Goal: Information Seeking & Learning: Learn about a topic

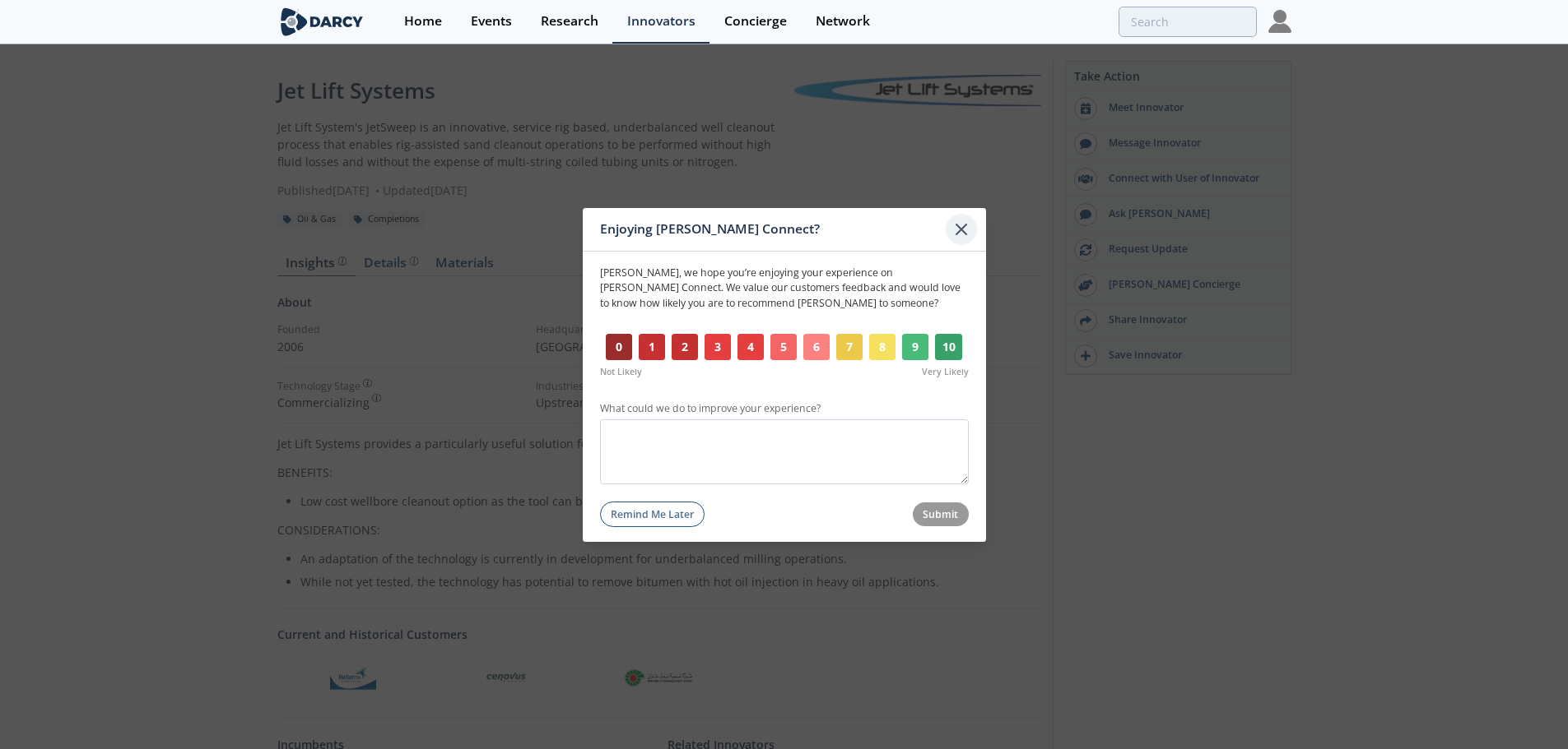
click at [968, 227] on icon at bounding box center [962, 229] width 19 height 19
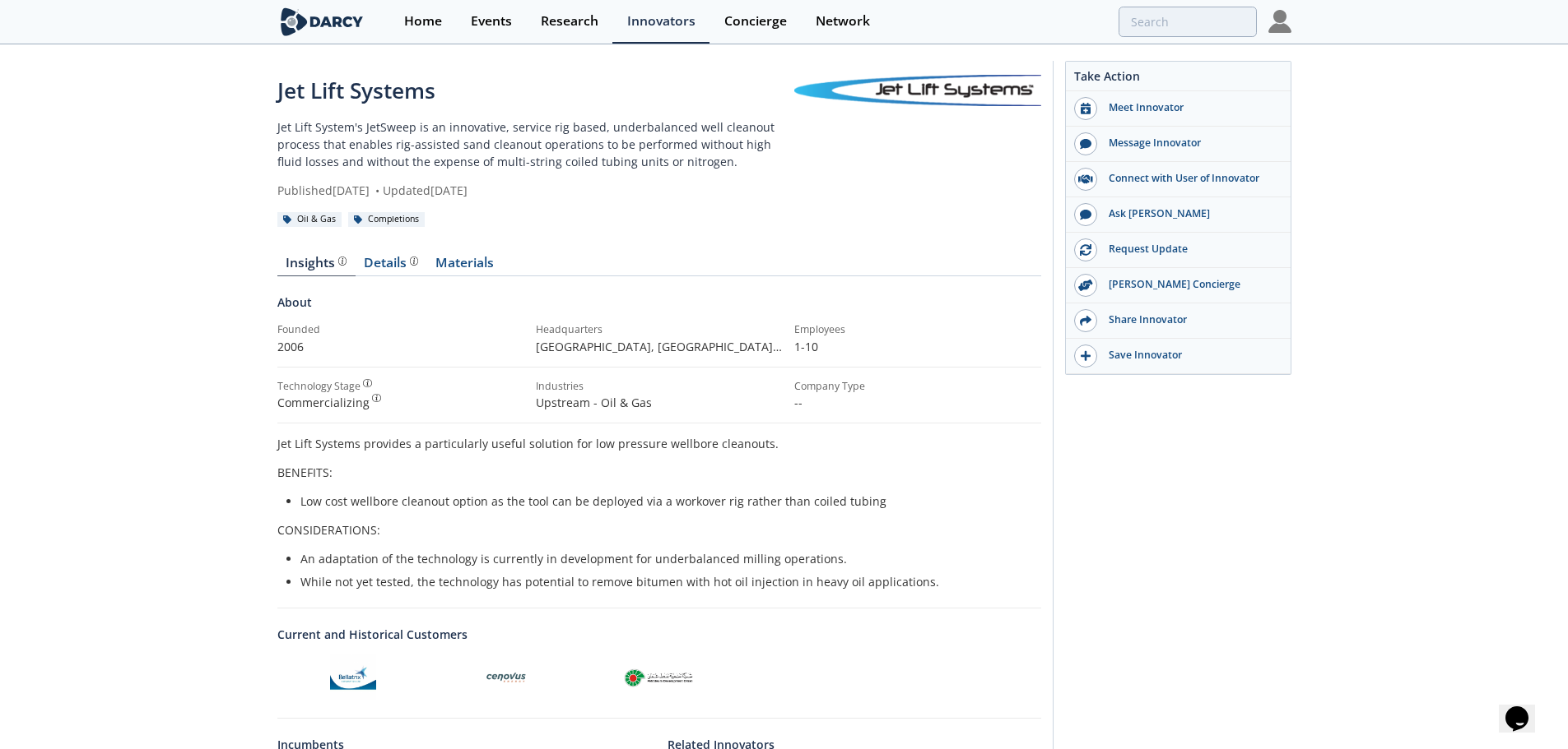
click at [166, 404] on div "Jet Lift Systems Jet Lift System's JetSweep is an innovative, service rig based…" at bounding box center [784, 554] width 1568 height 1017
click at [386, 263] on div "Details" at bounding box center [391, 264] width 55 height 14
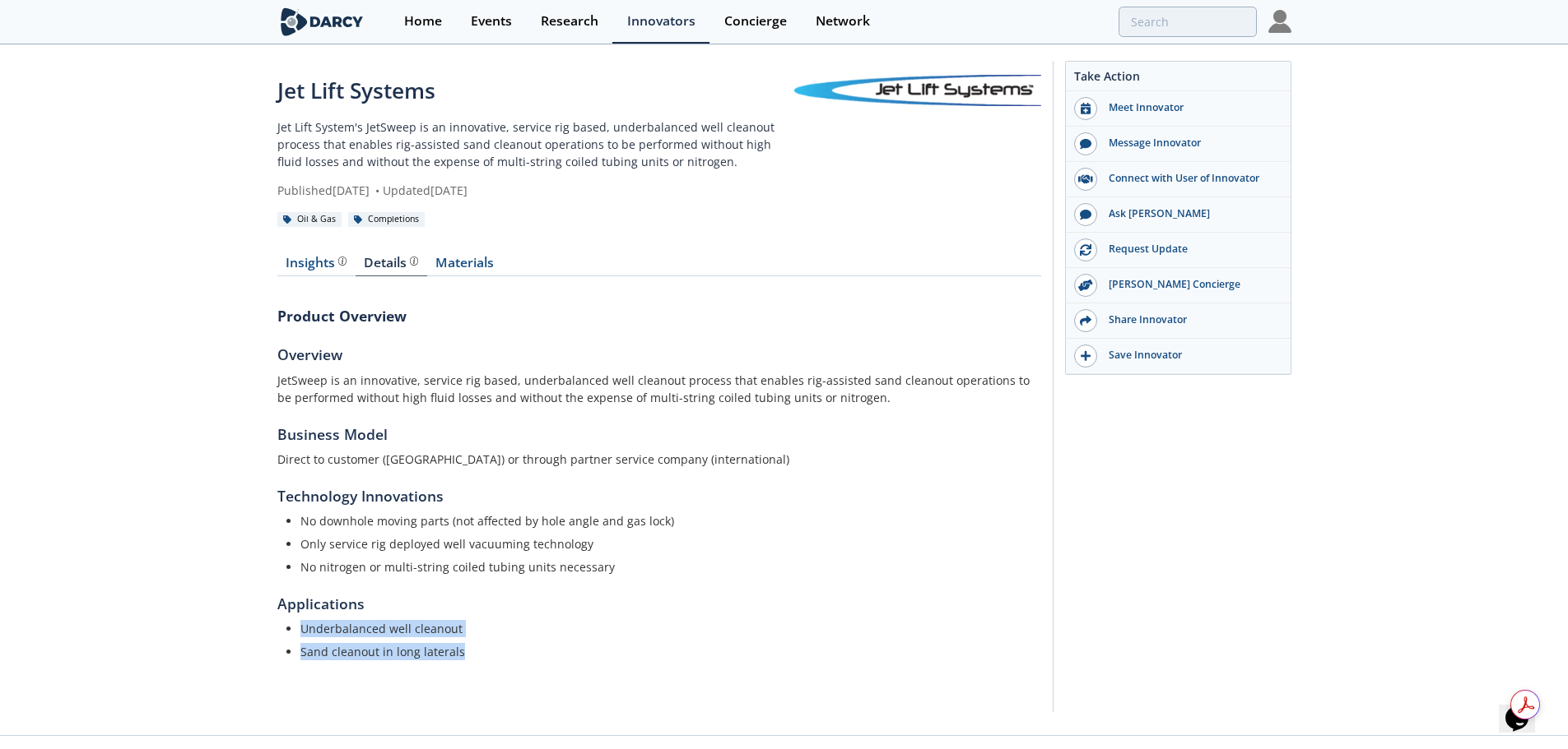
drag, startPoint x: 461, startPoint y: 652, endPoint x: 283, endPoint y: 621, distance: 180.7
click at [283, 621] on div "Underbalanced well cleanout Sand cleanout in long laterals" at bounding box center [659, 640] width 764 height 40
click at [654, 525] on li "No downhole moving parts (not affected by hole angle and gas lock)" at bounding box center [665, 521] width 729 height 18
drag, startPoint x: 276, startPoint y: 91, endPoint x: 440, endPoint y: 92, distance: 164.0
click at [440, 92] on div "Jet Lift Systems" at bounding box center [535, 90] width 517 height 32
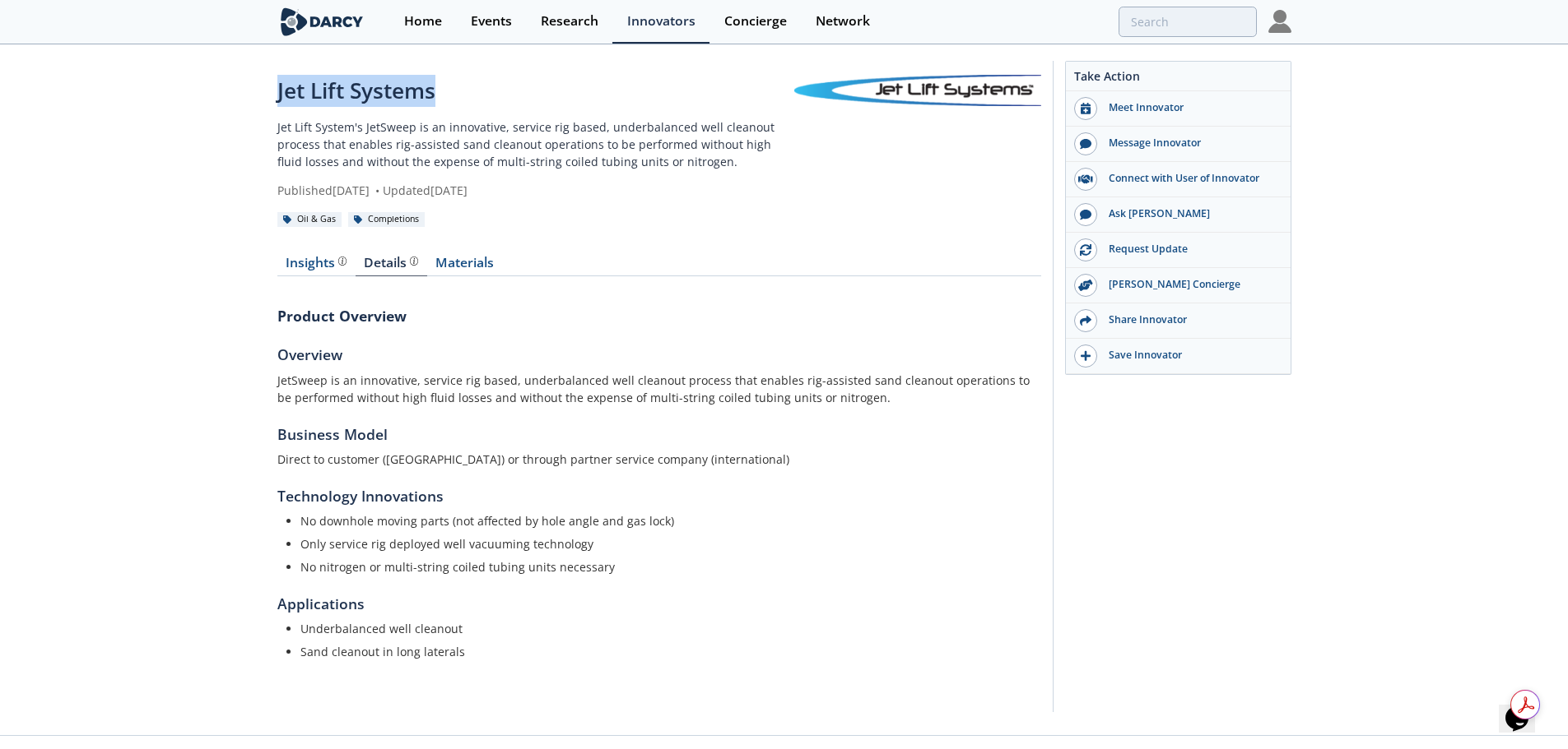
copy div "Jet Lift Systems"
click at [469, 258] on link "Materials" at bounding box center [465, 267] width 76 height 19
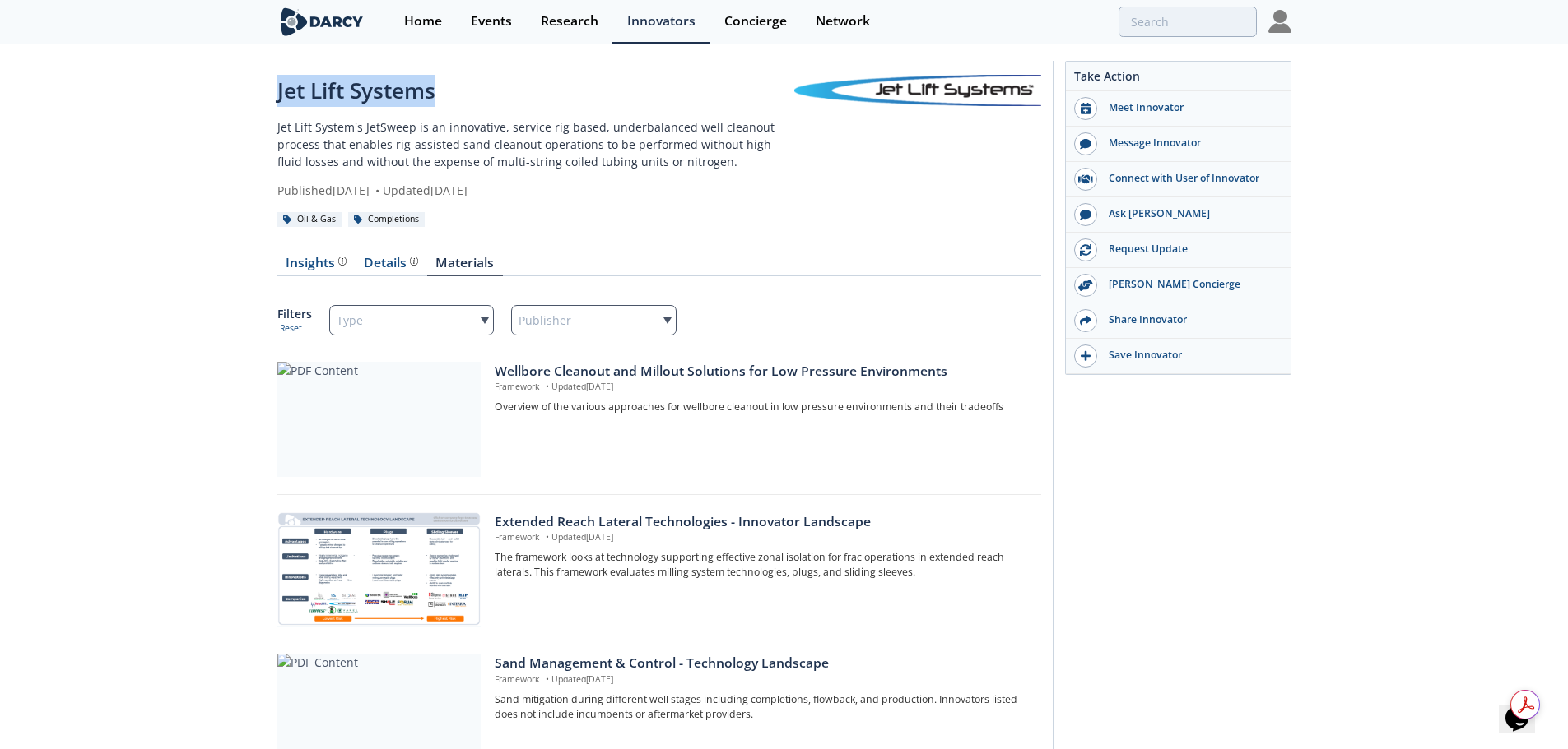
drag, startPoint x: 608, startPoint y: 368, endPoint x: 597, endPoint y: 374, distance: 12.5
click at [597, 374] on div "Wellbore Cleanout and Millout Solutions for Low Pressure Environments" at bounding box center [761, 372] width 534 height 19
drag, startPoint x: 435, startPoint y: 89, endPoint x: 269, endPoint y: 89, distance: 166.0
click at [269, 89] on div "Jet Lift Systems Jet Lift System's JetSweep is an innovative, service rig based…" at bounding box center [784, 436] width 1568 height 781
copy div "Jet Lift Systems"
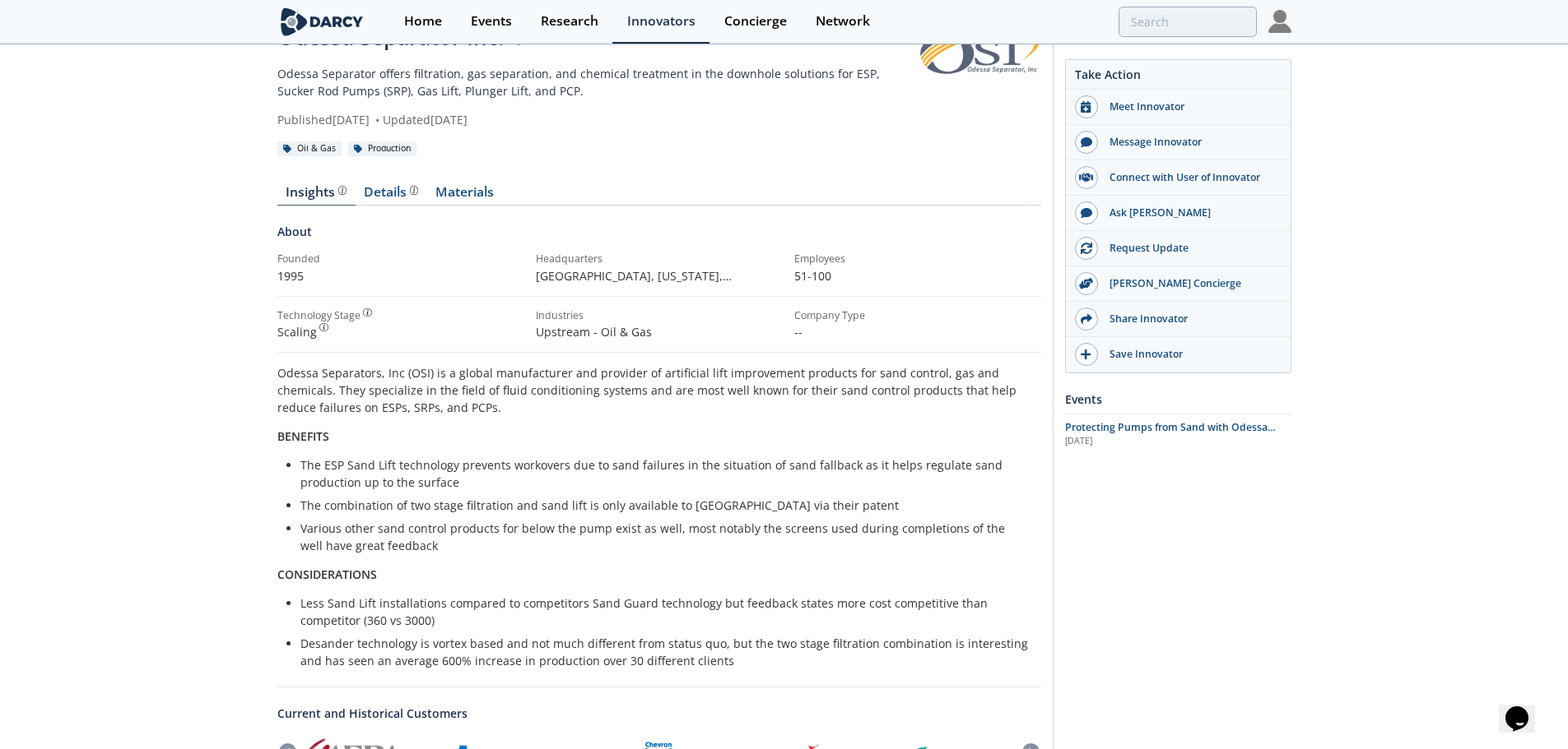
scroll to position [83, 0]
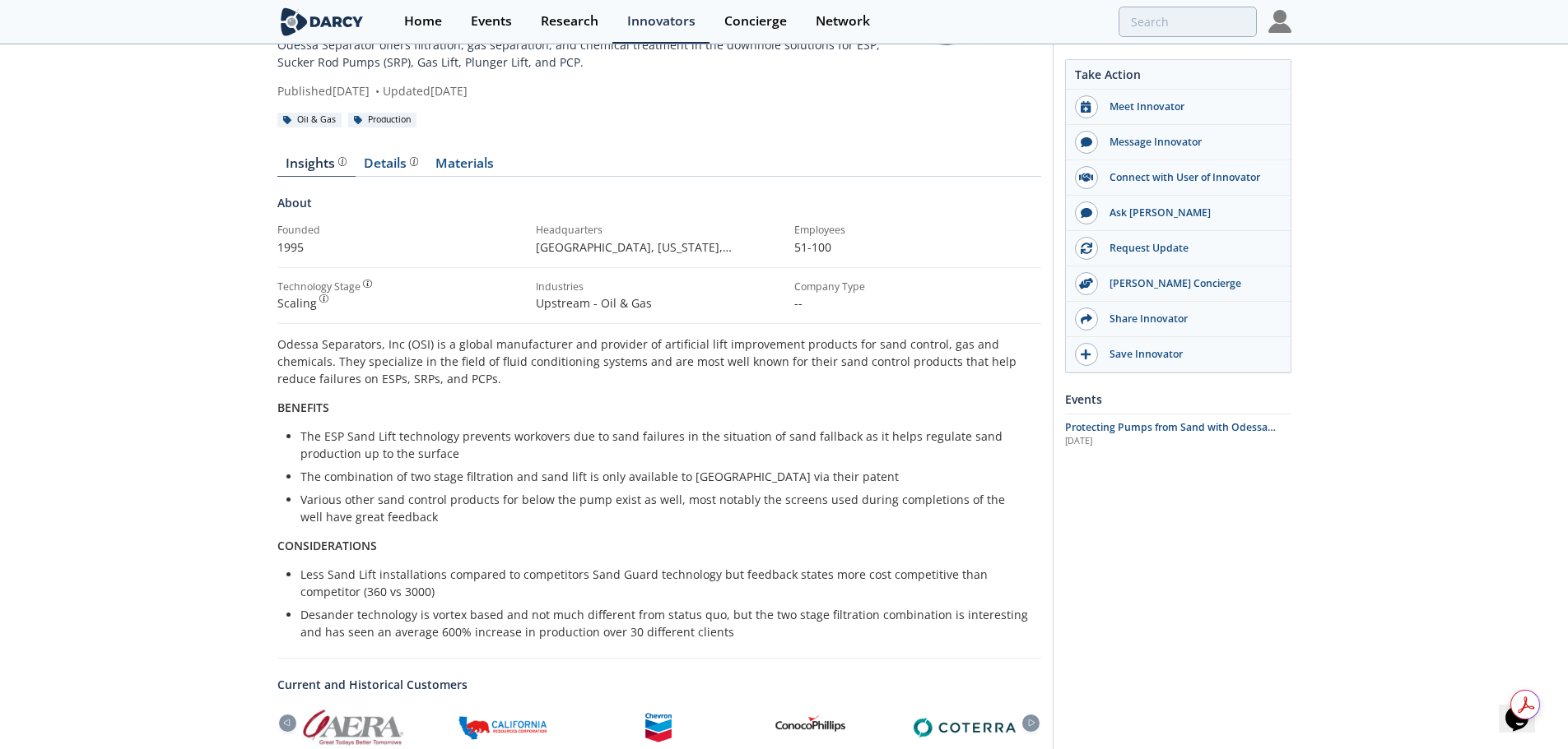
click at [426, 523] on li "Various other sand control products for below the pump exist as well, most nota…" at bounding box center [665, 509] width 729 height 35
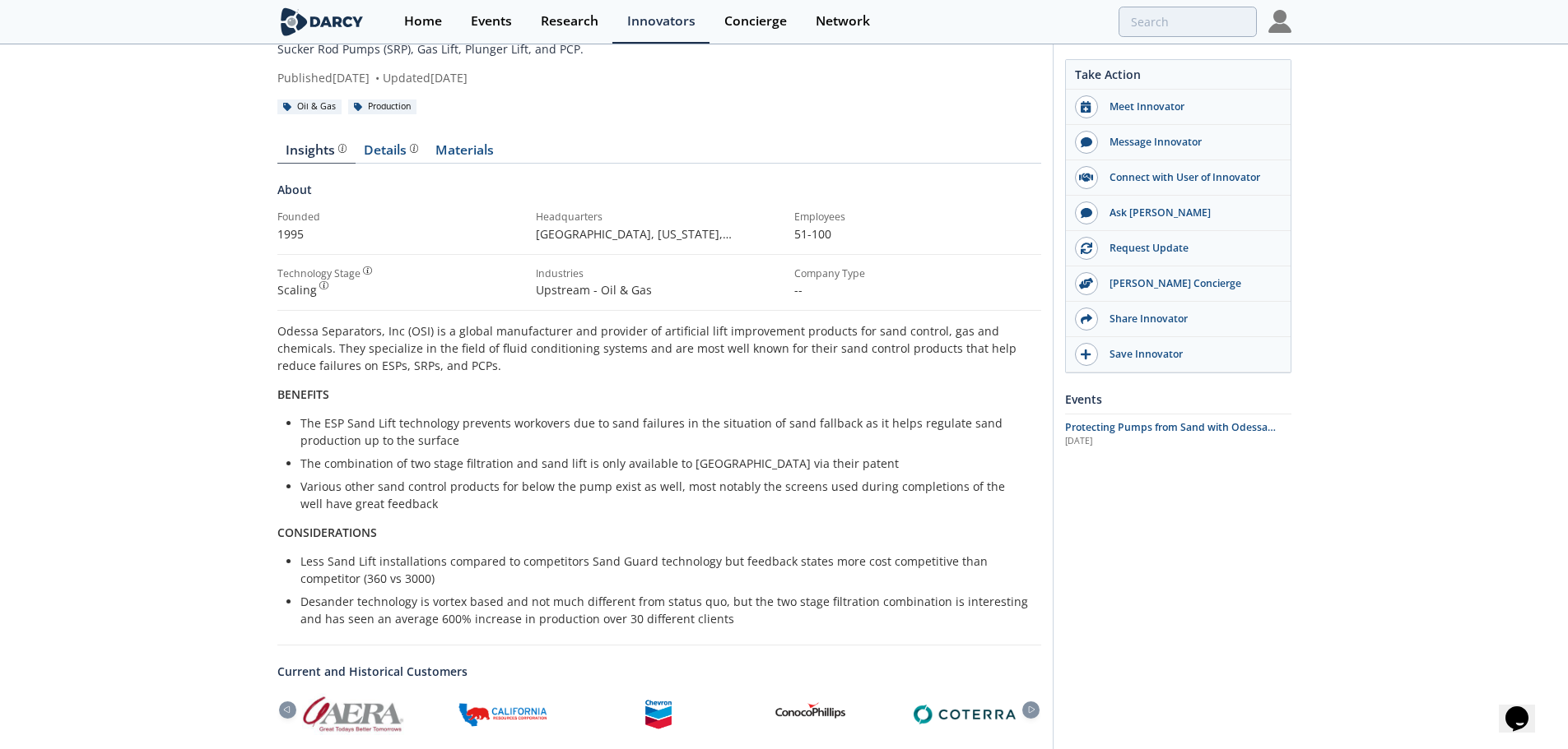
scroll to position [0, 0]
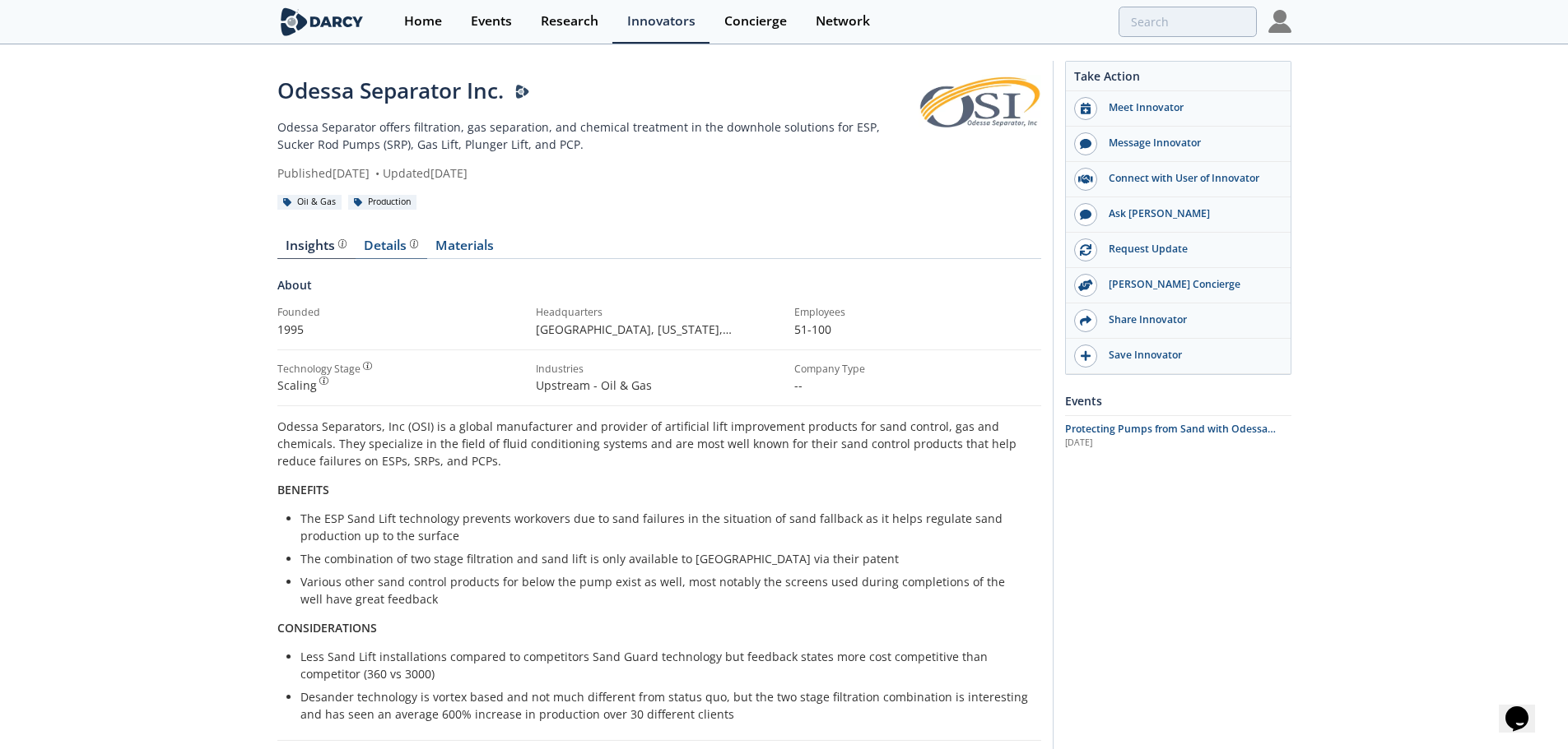
click at [385, 244] on div "Details" at bounding box center [391, 246] width 55 height 14
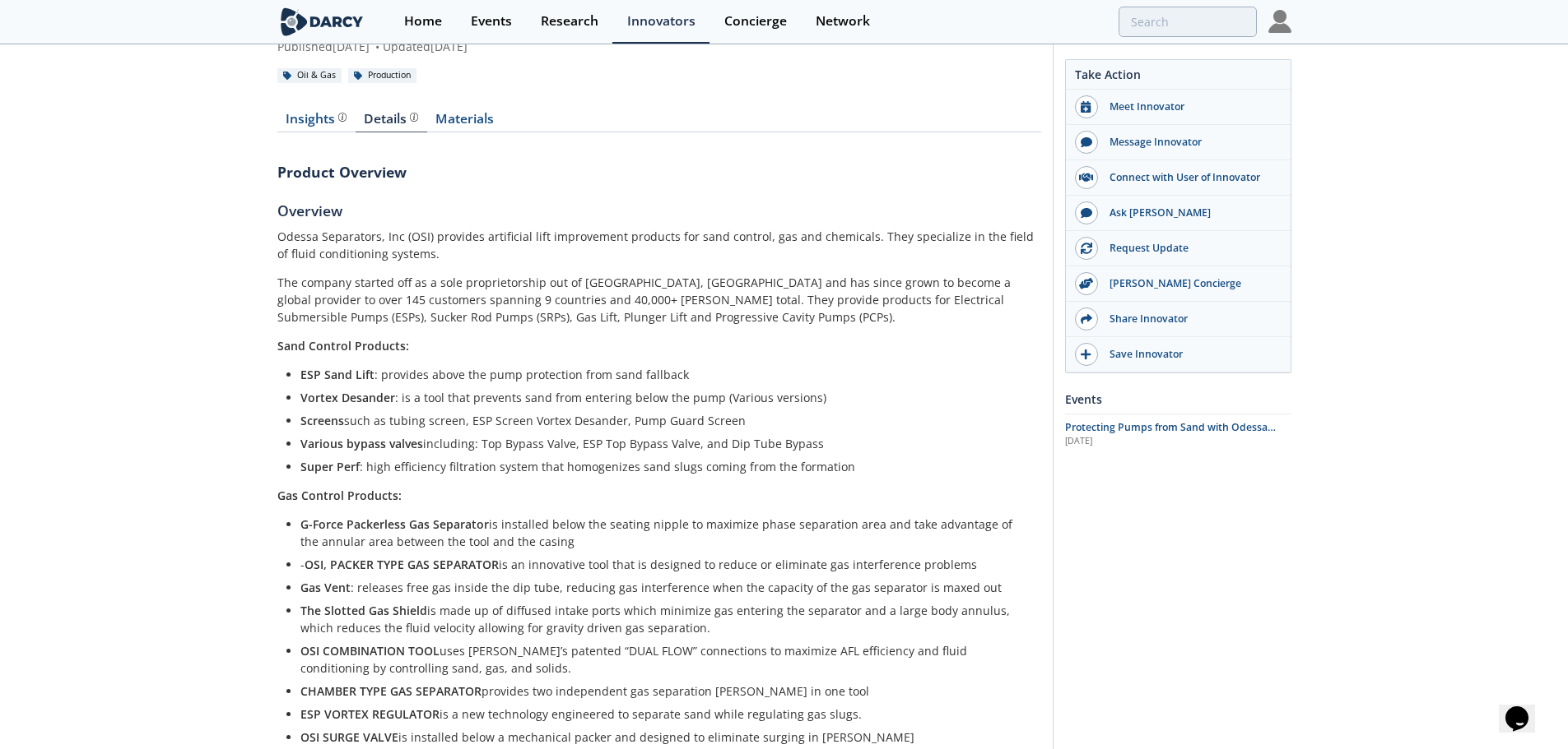
scroll to position [164, 0]
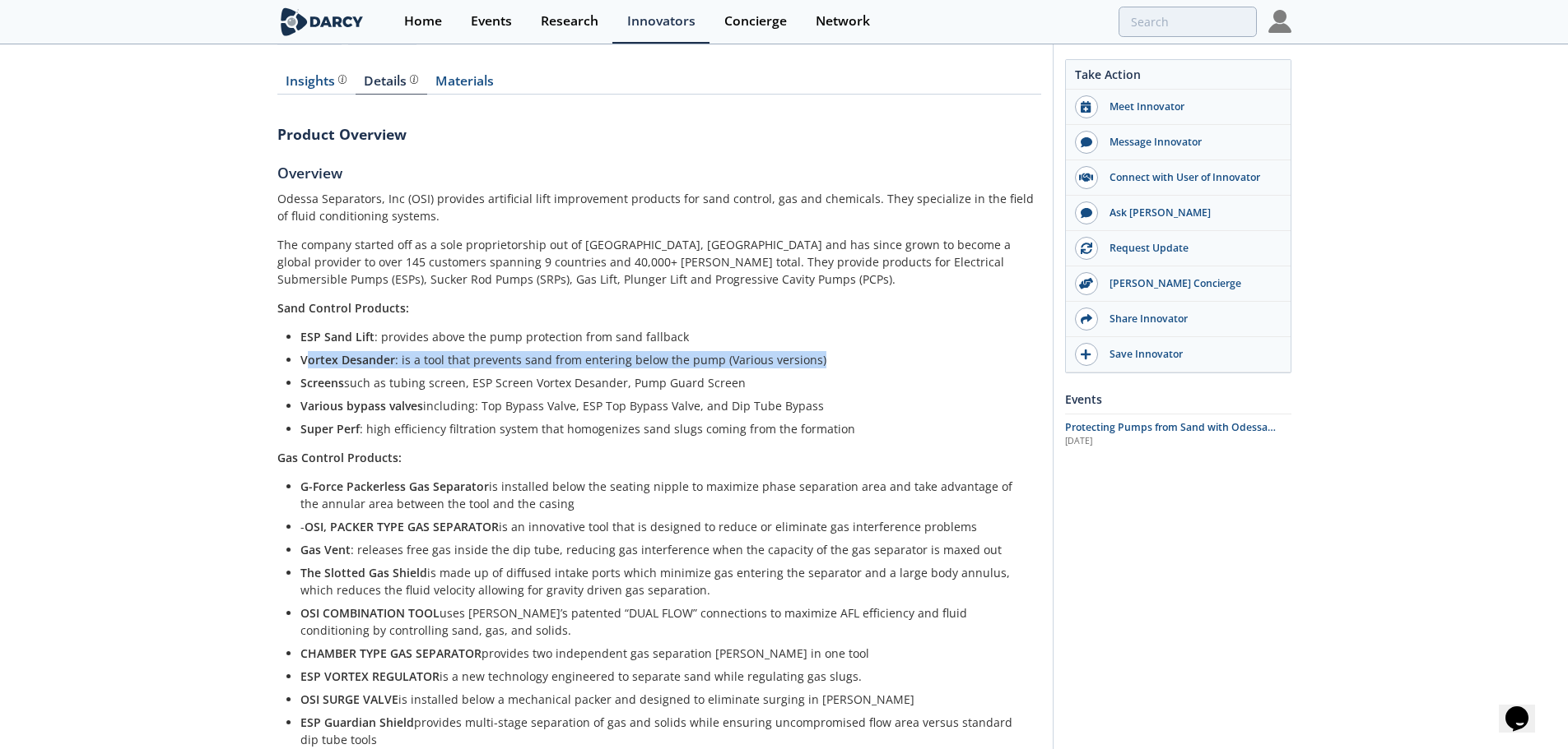
drag, startPoint x: 304, startPoint y: 364, endPoint x: 814, endPoint y: 358, distance: 510.0
click at [814, 358] on li "Vortex Desander : is a tool that prevents sand from entering below the pump (Va…" at bounding box center [665, 360] width 729 height 18
click at [835, 360] on li "Vortex Desander : is a tool that prevents sand from entering below the pump (Va…" at bounding box center [665, 360] width 729 height 18
drag, startPoint x: 299, startPoint y: 360, endPoint x: 392, endPoint y: 365, distance: 93.1
click at [392, 365] on ul "ESP Sand Lift : provides above the pump protection from sand fallback Vortex De…" at bounding box center [659, 382] width 741 height 109
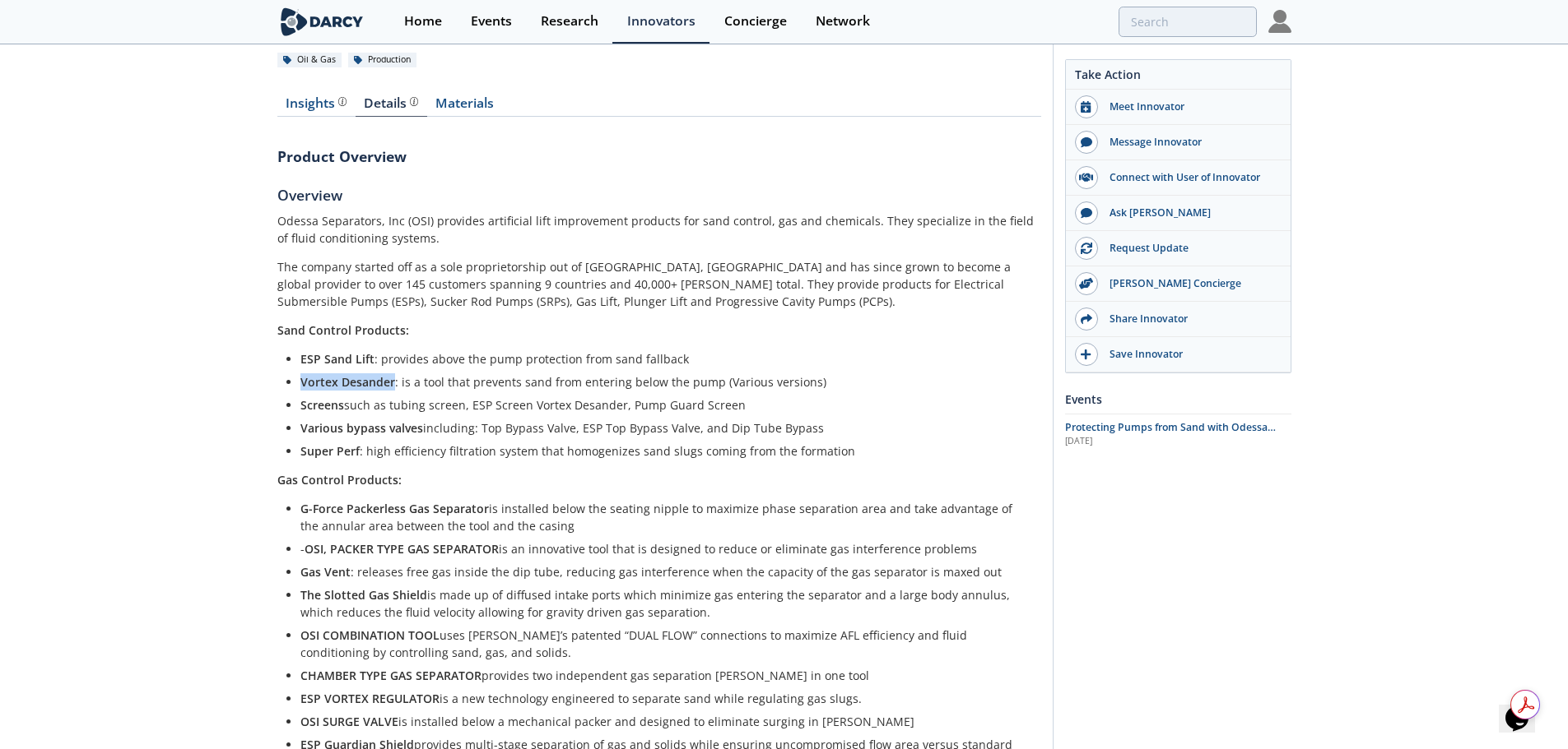
scroll to position [0, 0]
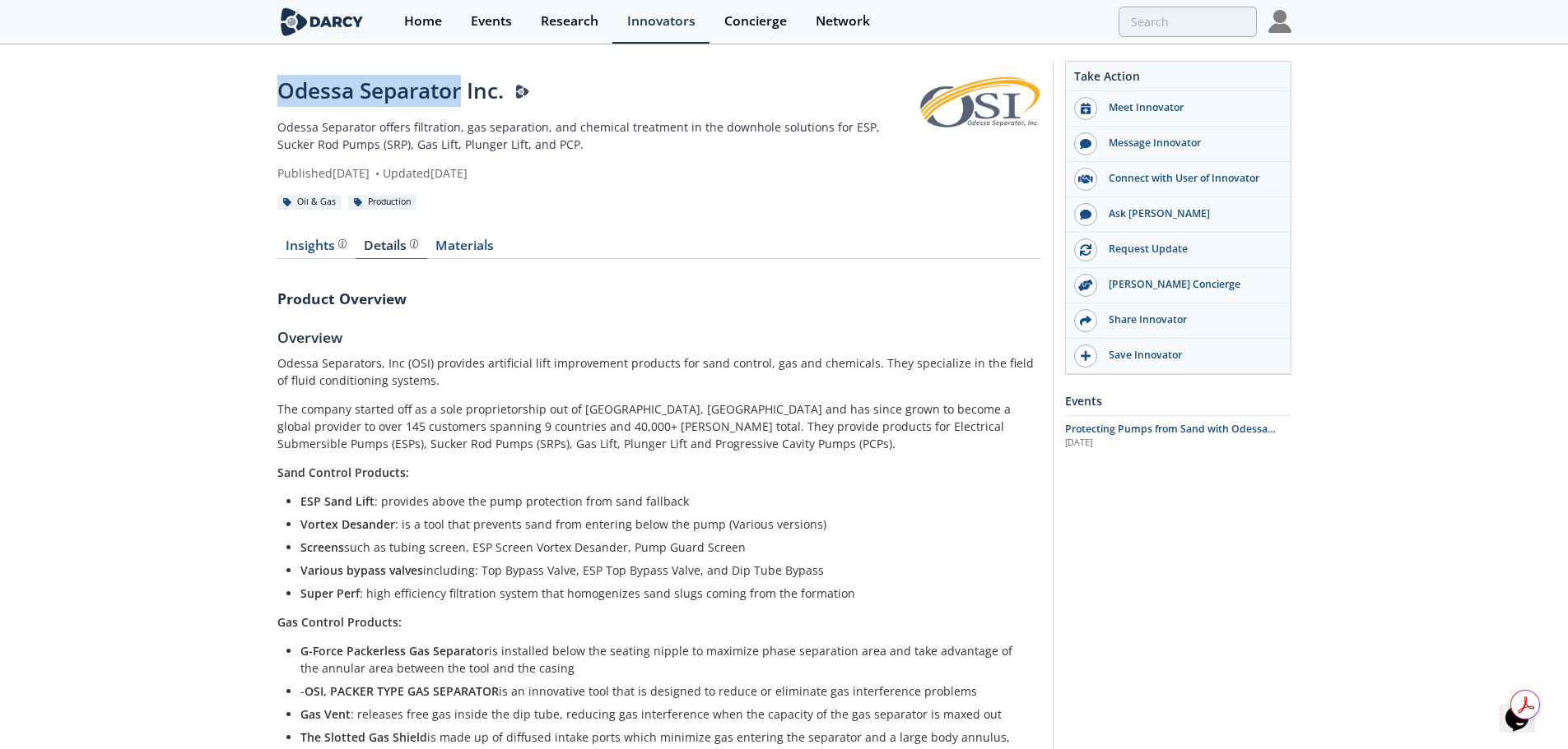
drag, startPoint x: 465, startPoint y: 97, endPoint x: 277, endPoint y: 94, distance: 188.0
click at [277, 94] on div "Odessa Separator Inc." at bounding box center [598, 90] width 641 height 32
copy div "Odessa Separator"
